Goal: Task Accomplishment & Management: Manage account settings

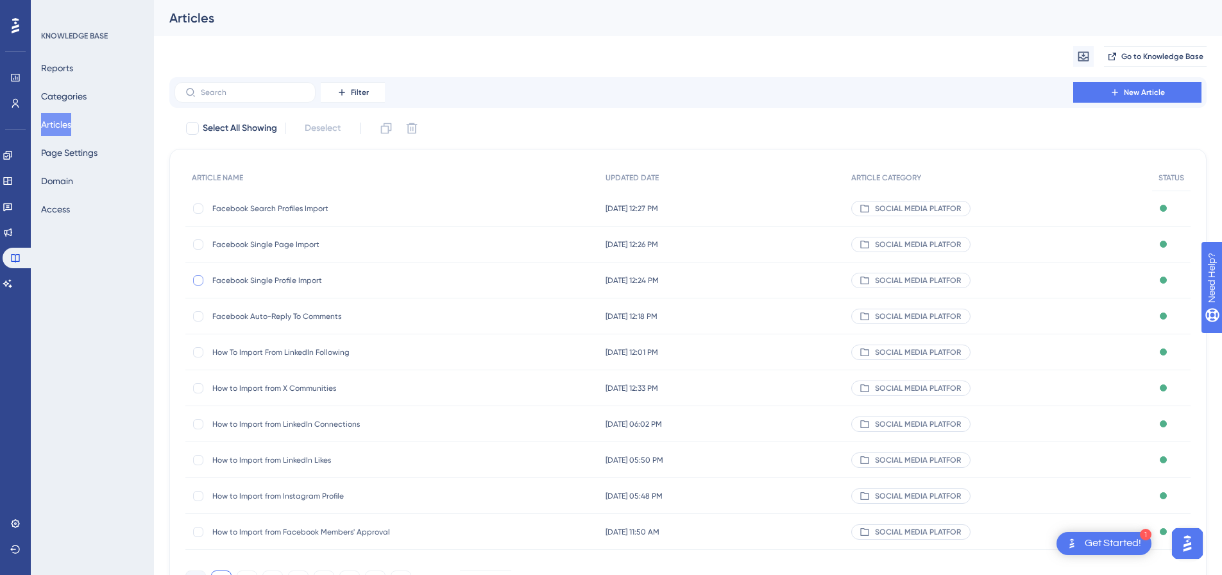
click at [200, 281] on div at bounding box center [198, 280] width 10 height 10
checkbox input "true"
click at [200, 246] on div at bounding box center [198, 244] width 10 height 10
checkbox input "true"
click at [198, 208] on div at bounding box center [198, 208] width 10 height 10
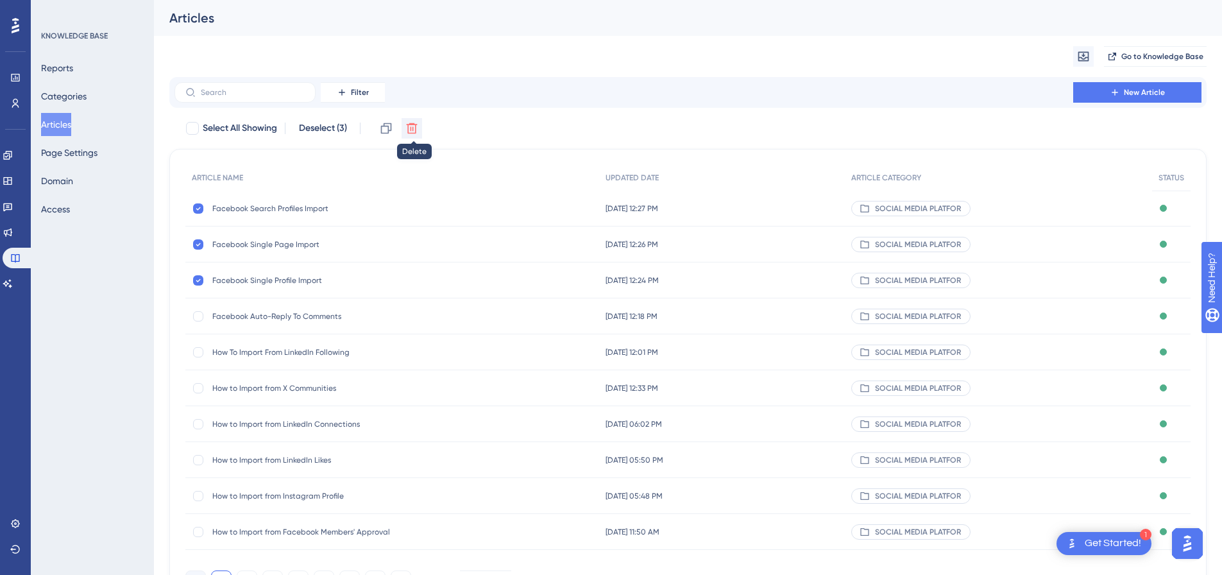
click at [410, 130] on icon at bounding box center [412, 128] width 11 height 11
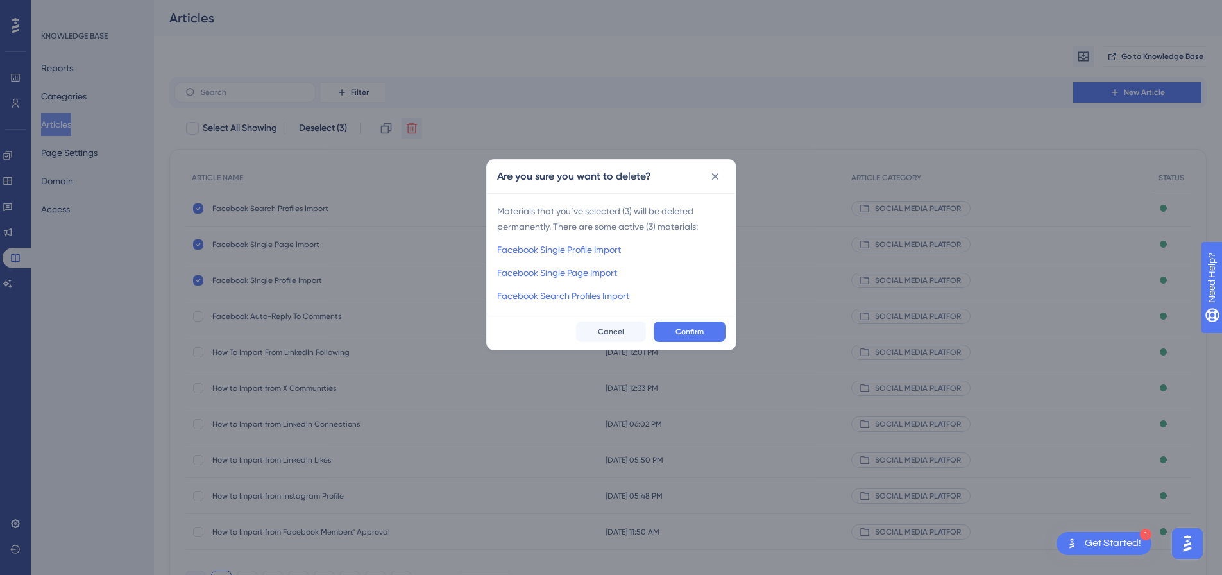
checkbox input "false"
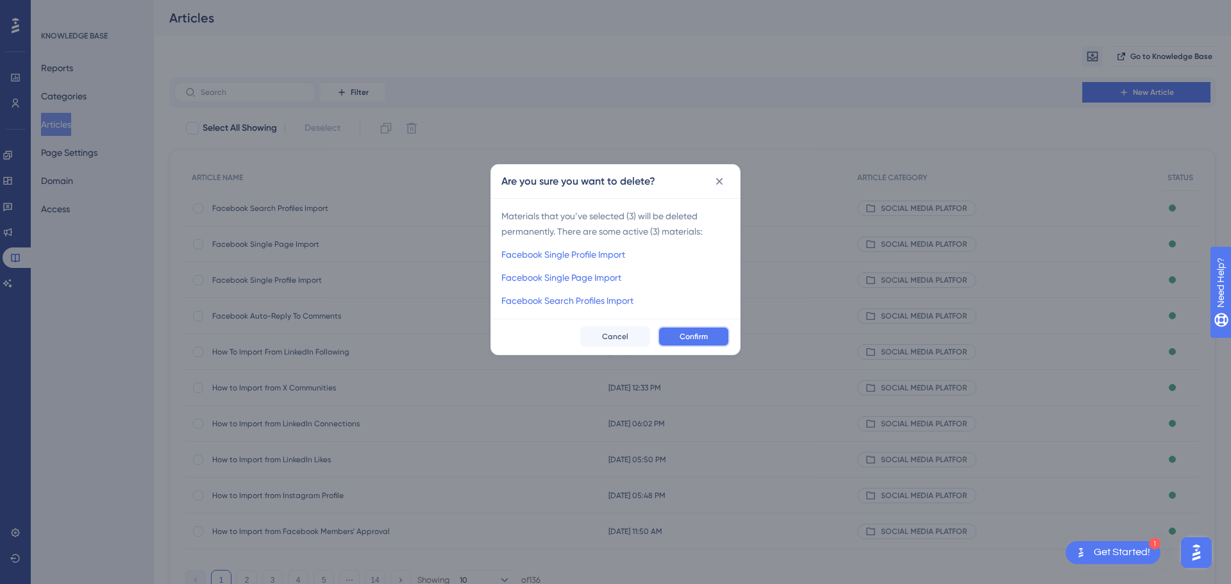
click at [680, 333] on span "Confirm" at bounding box center [694, 337] width 28 height 10
